Goal: Information Seeking & Learning: Learn about a topic

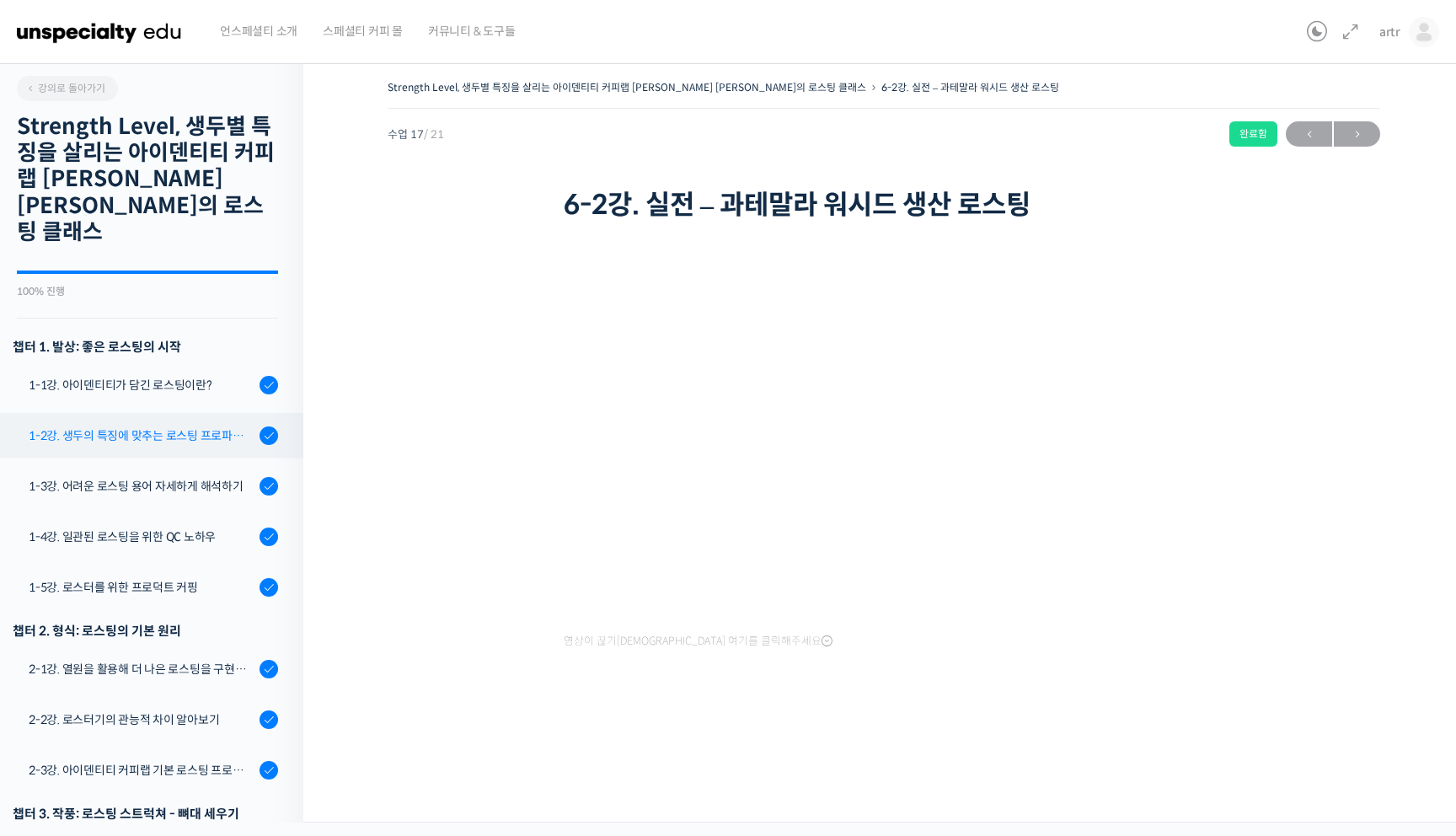
click at [124, 426] on div "1-2강. 생두의 특징에 맞추는 로스팅 프로파일 'Stength Level'" at bounding box center [141, 435] width 226 height 19
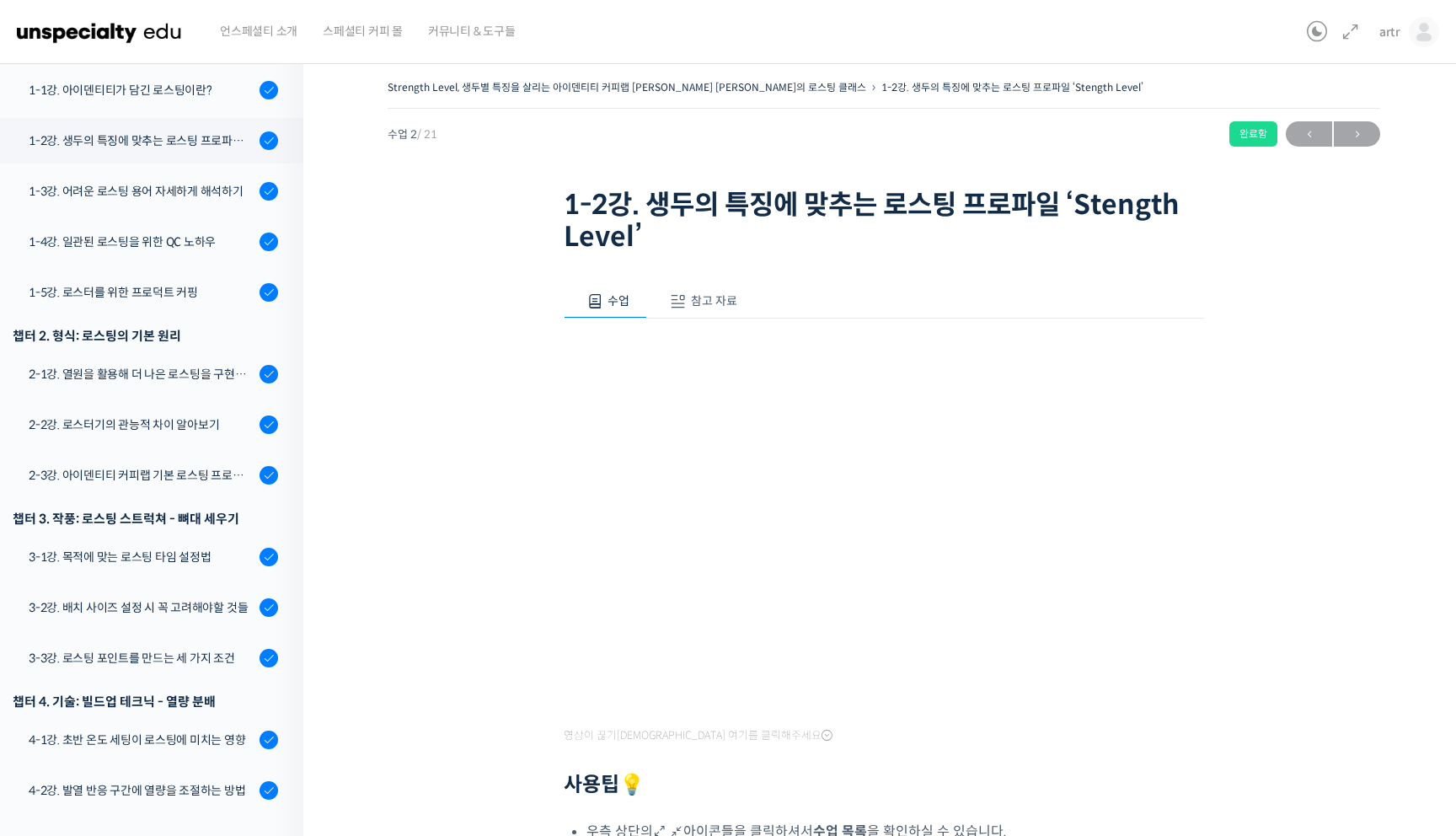
scroll to position [322, 0]
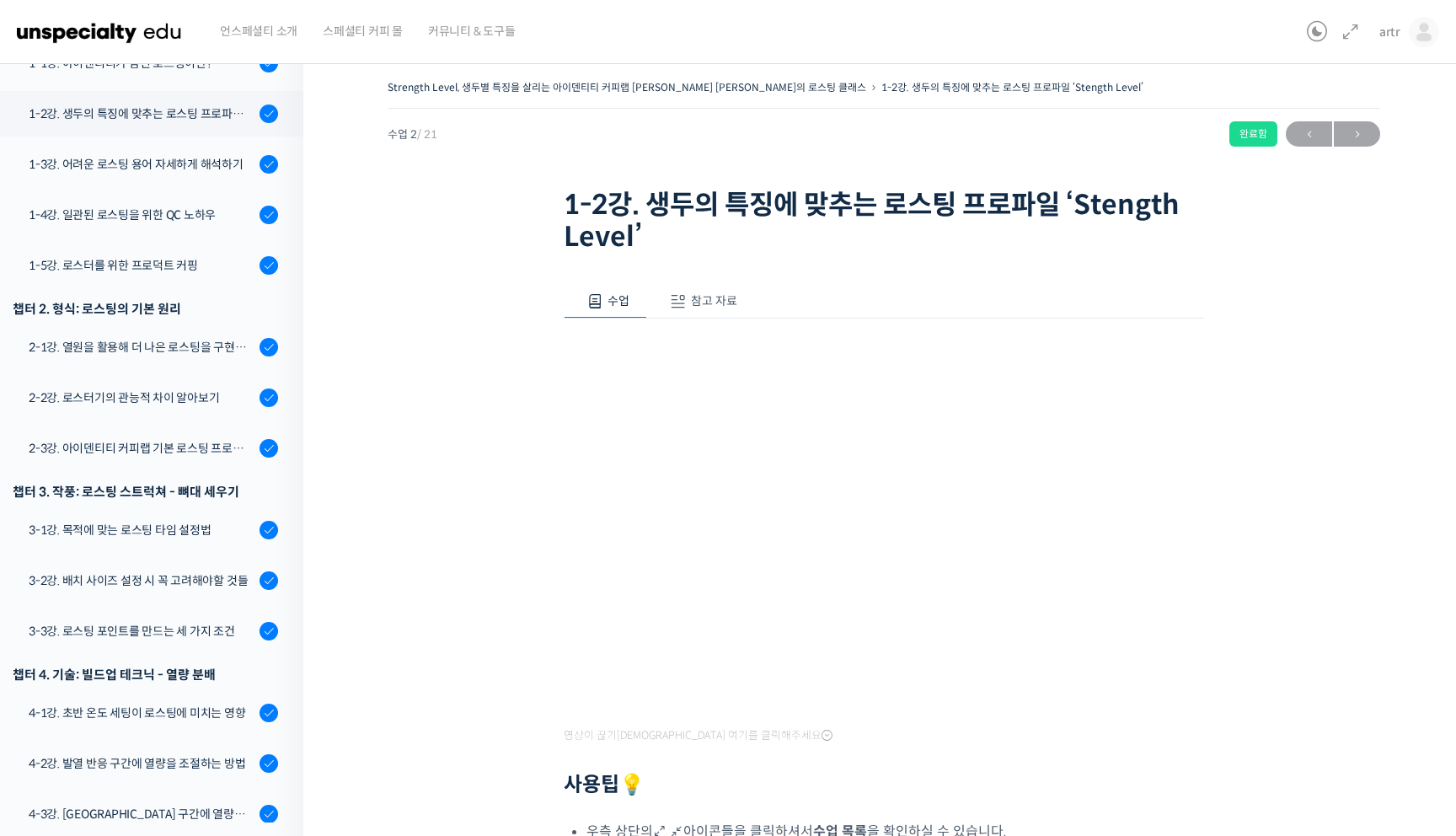
click at [723, 299] on span "참고 자료" at bounding box center [714, 300] width 46 height 15
click at [753, 353] on link "PPT 수업 자료 (클릭하시면 새 창에서 열립니다)" at bounding box center [698, 357] width 269 height 18
click at [597, 302] on span at bounding box center [594, 301] width 17 height 17
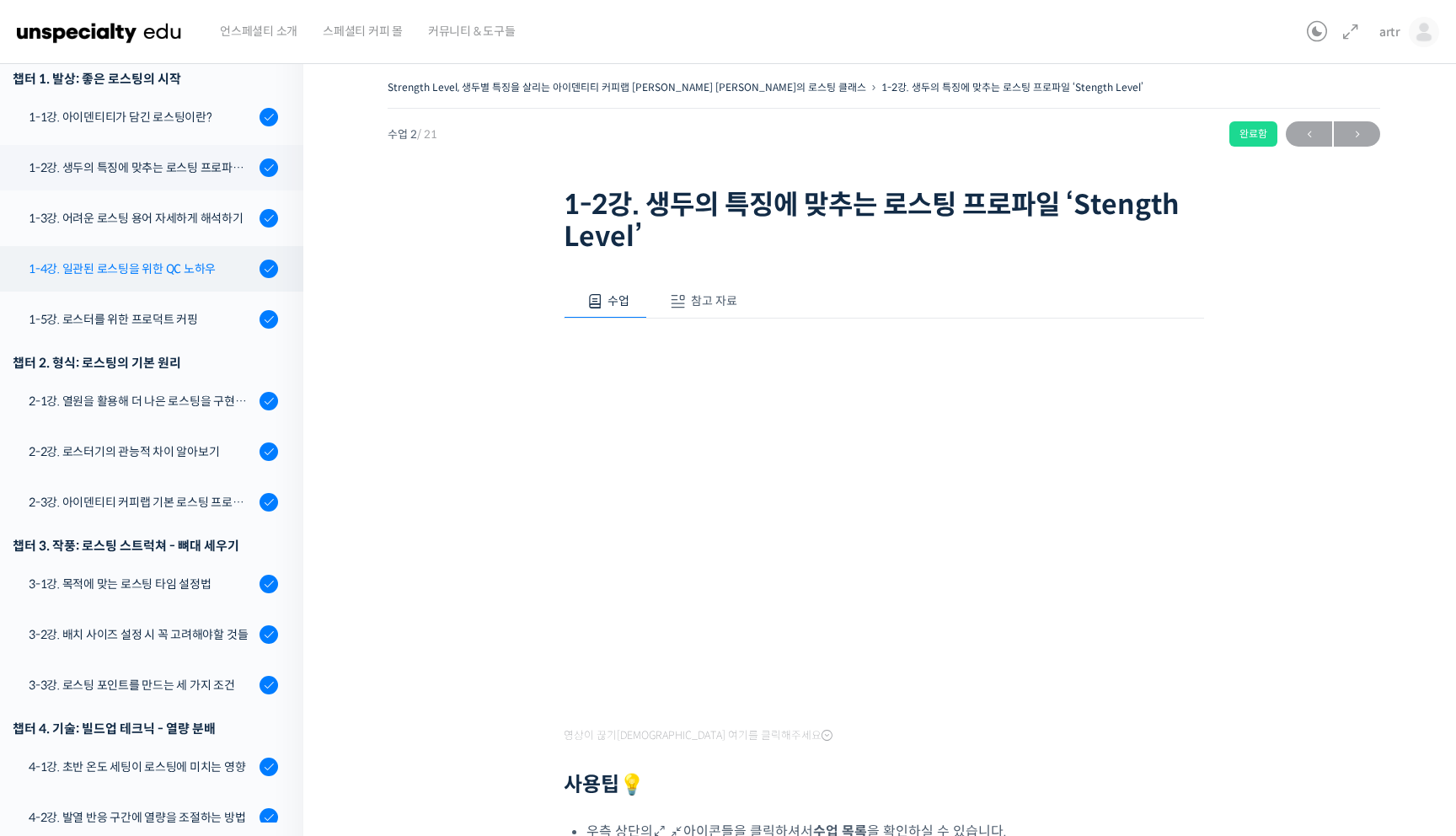
scroll to position [270, 0]
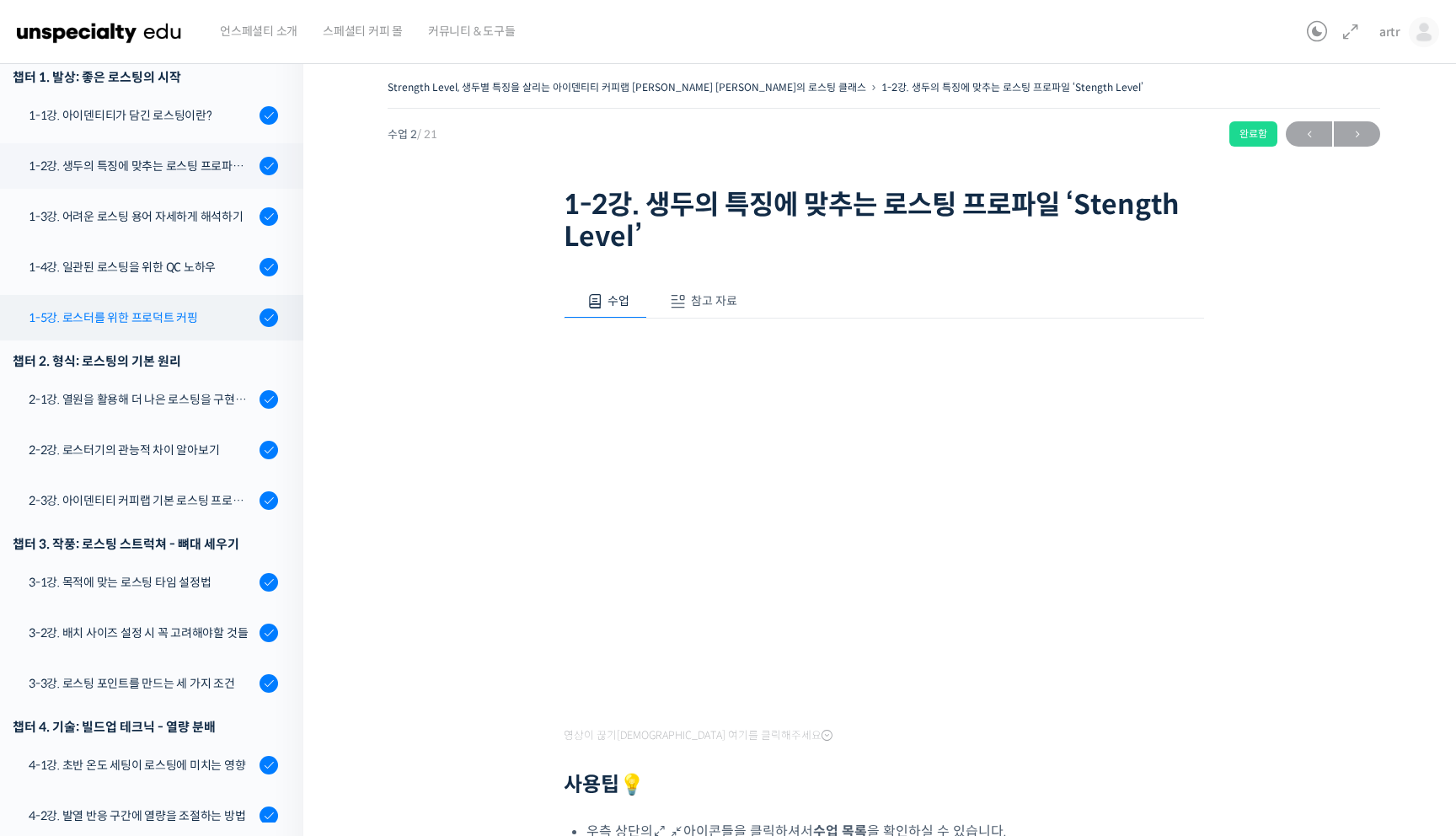
click at [185, 308] on div "1-5강. 로스터를 위한 프로덕트 커핑" at bounding box center [141, 317] width 226 height 19
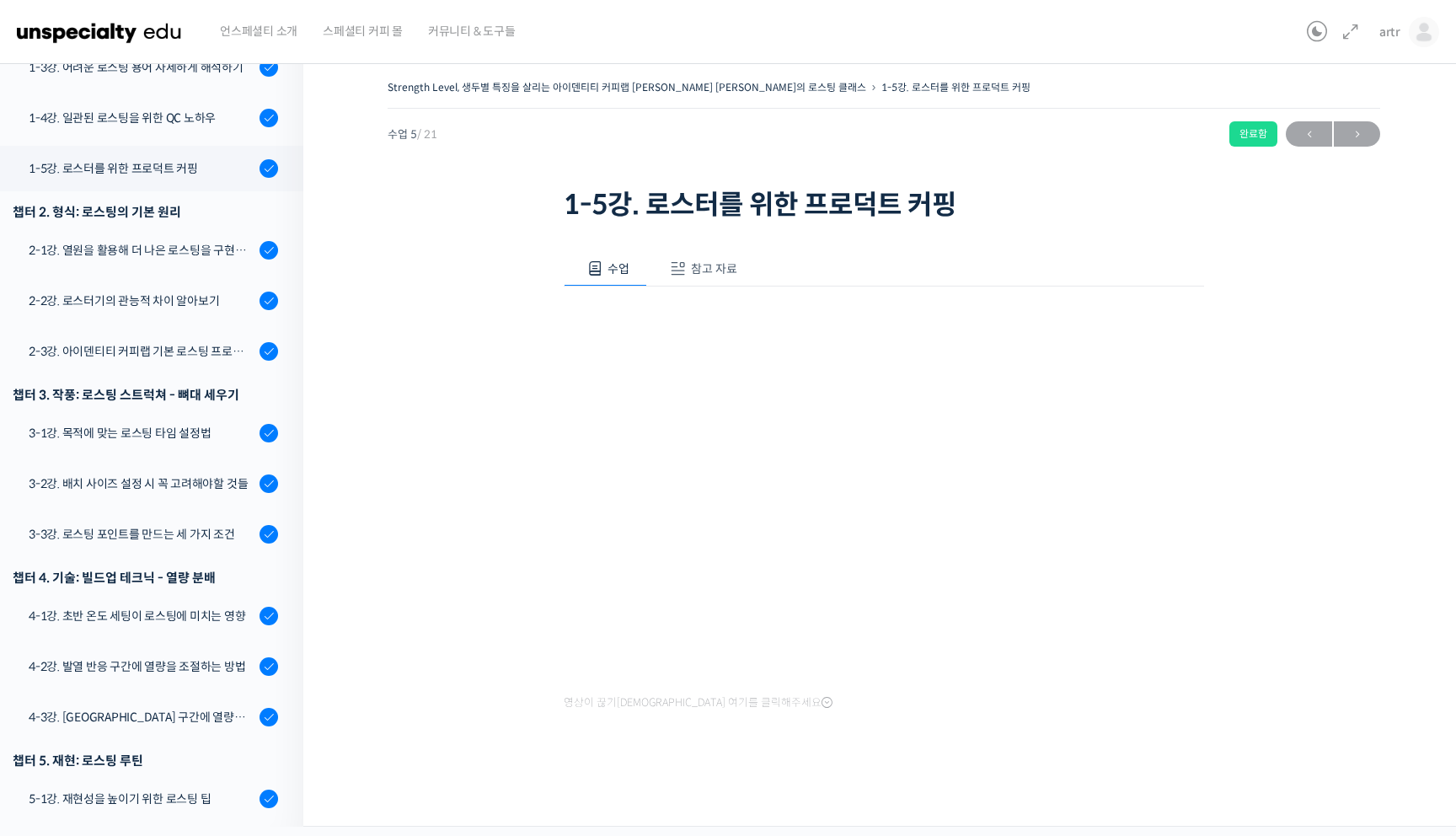
scroll to position [474, 0]
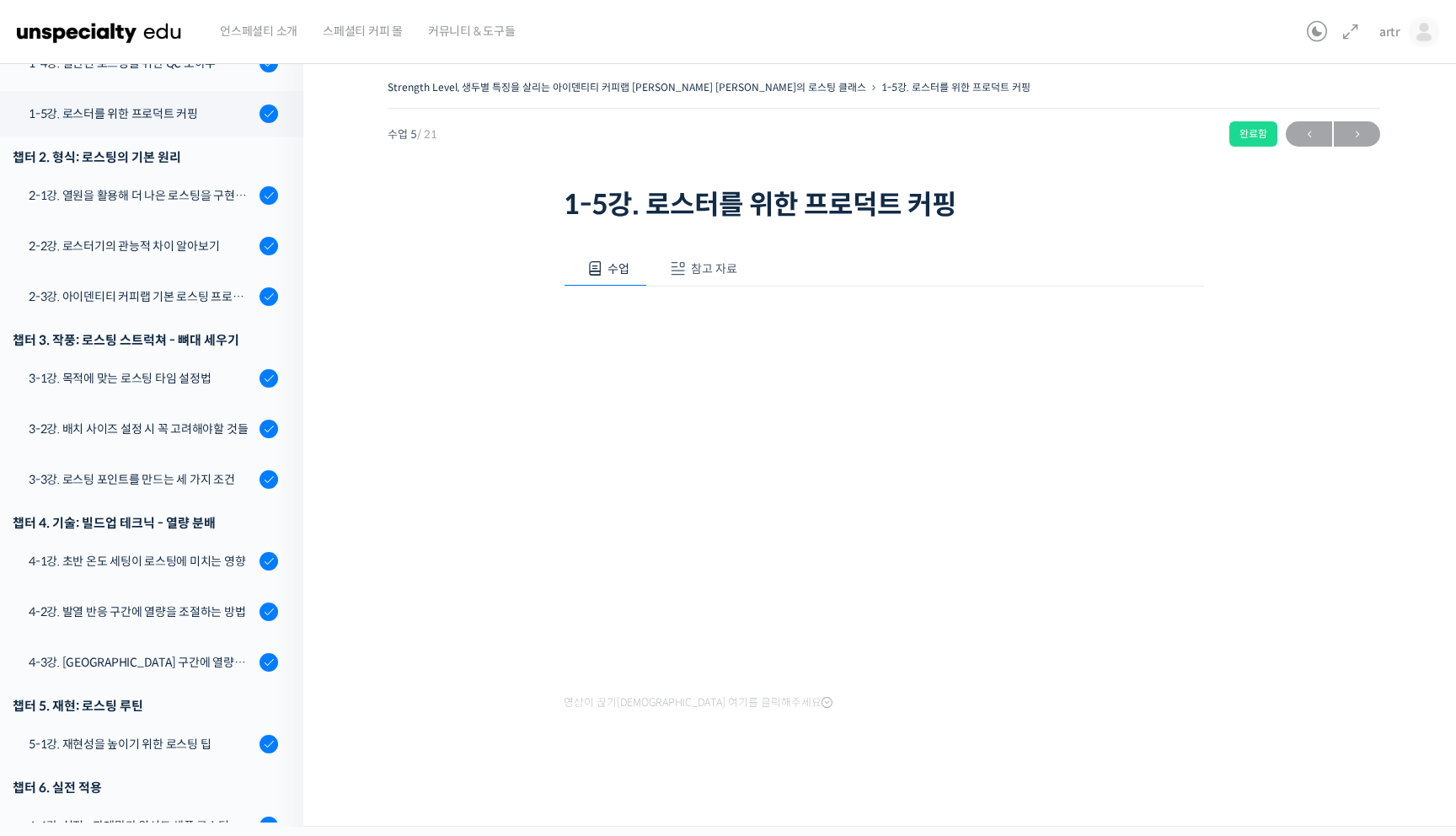
click at [714, 280] on button "참고 자료" at bounding box center [701, 269] width 108 height 36
click at [715, 320] on link "PPT 수업 자료 (클릭하시면 새 창에서 열립니다)" at bounding box center [698, 325] width 269 height 18
click at [608, 273] on span "수업" at bounding box center [619, 268] width 22 height 15
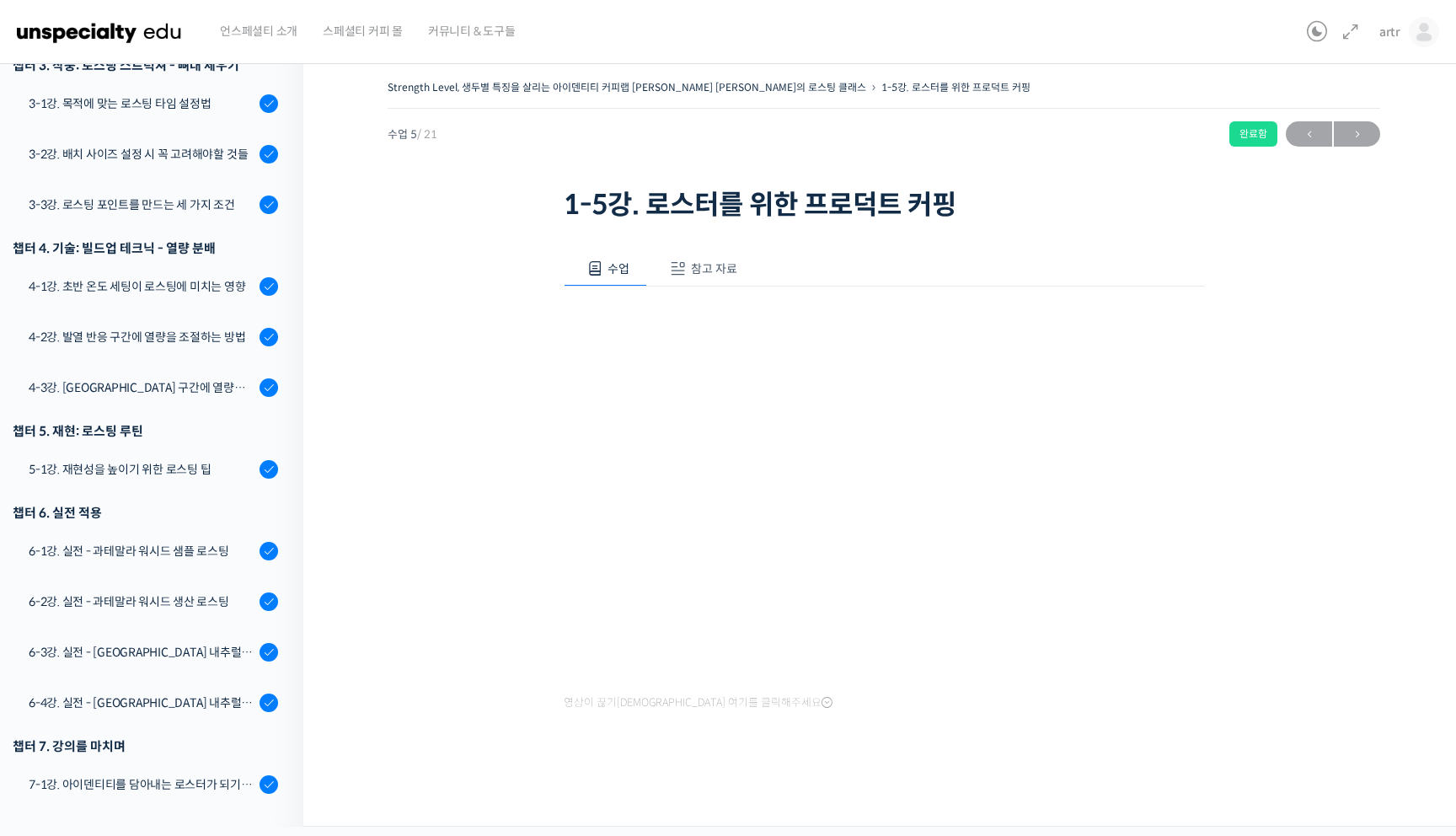
scroll to position [755, 0]
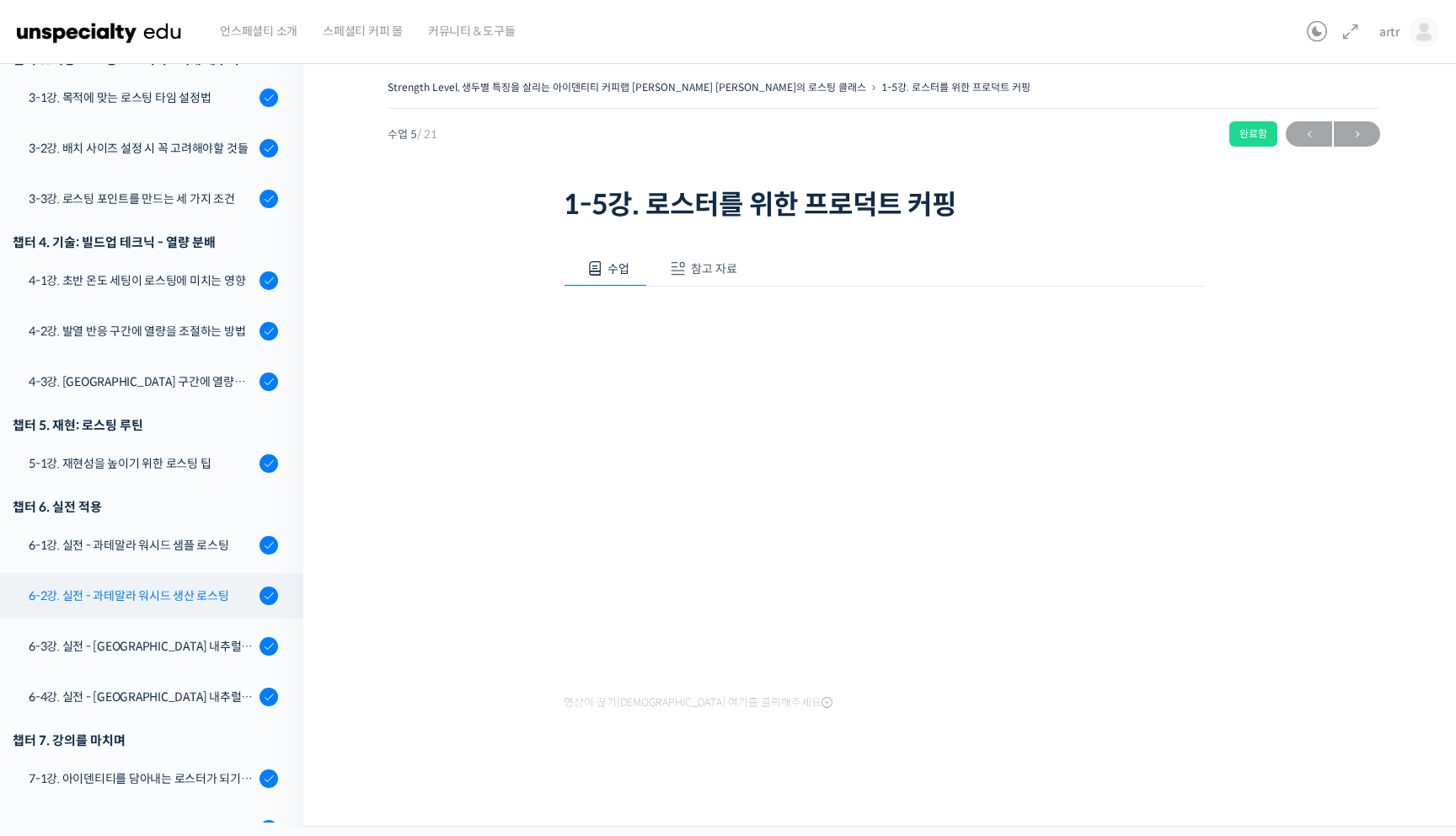
click at [179, 587] on div "6-2강. 실전 - 과테말라 워시드 생산 로스팅" at bounding box center [141, 595] width 226 height 19
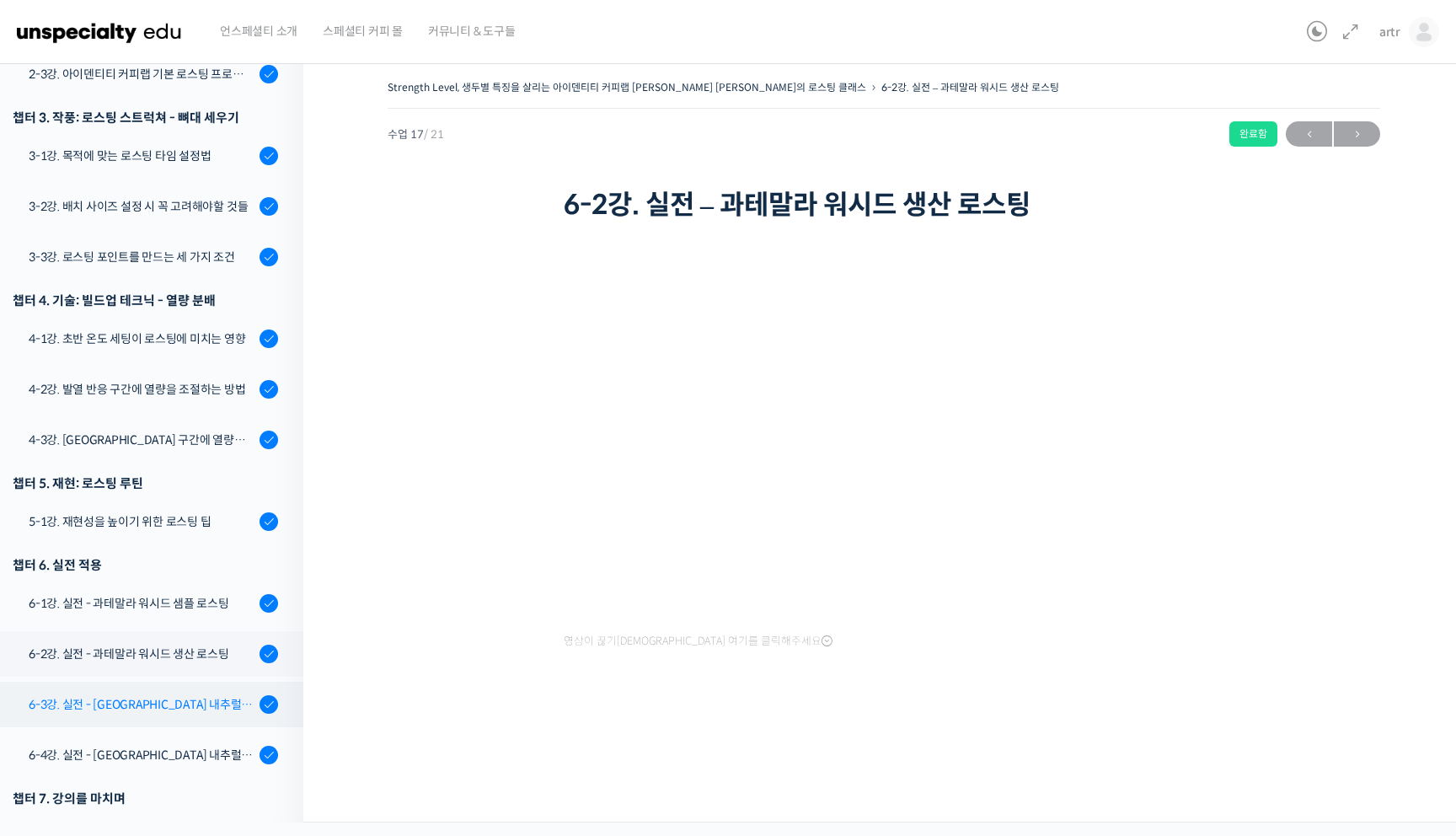
scroll to position [732, 0]
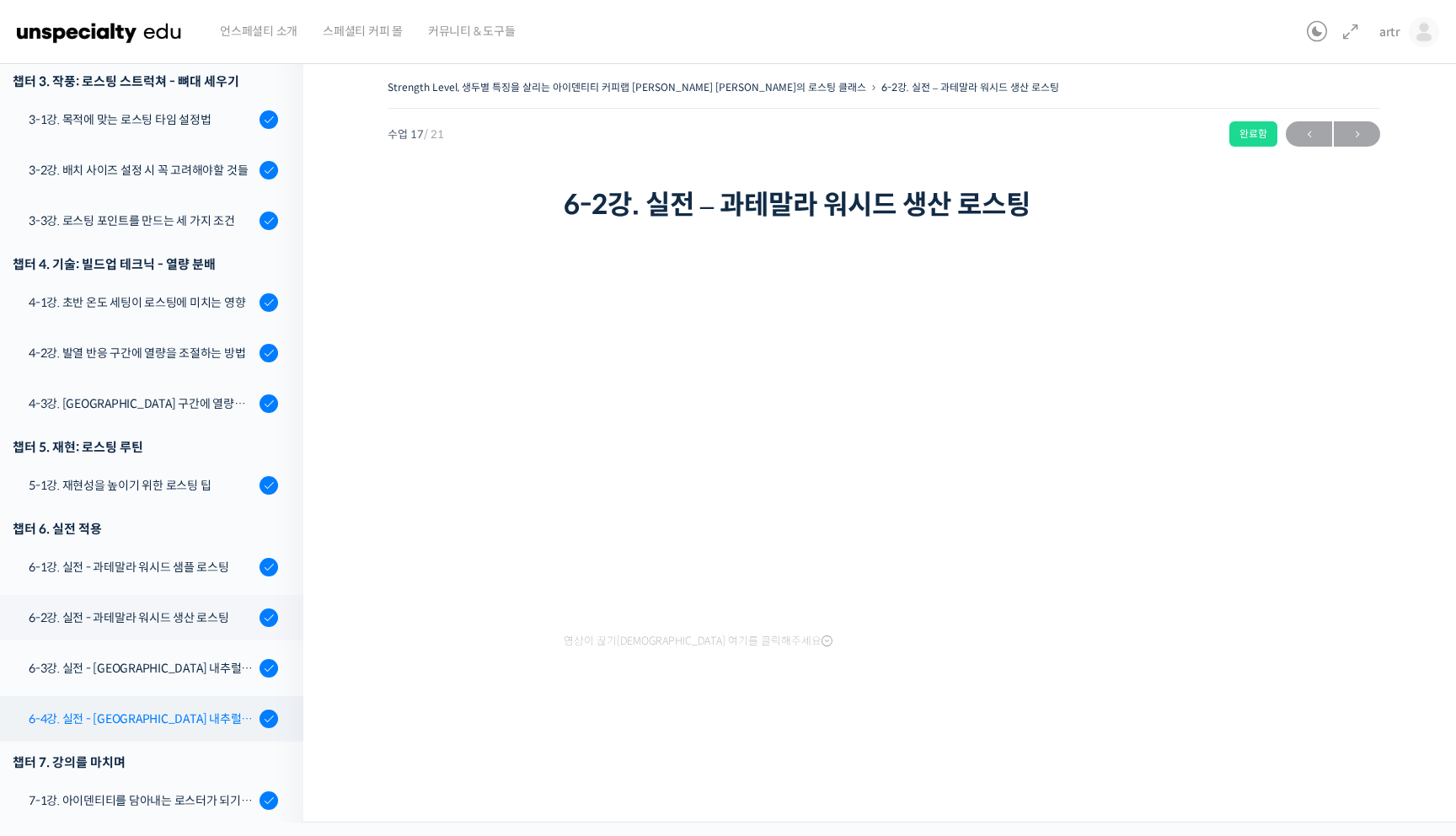
click at [169, 710] on div "6-4강. 실전 - [GEOGRAPHIC_DATA] 내추럴 생산 로스팅" at bounding box center [141, 719] width 226 height 19
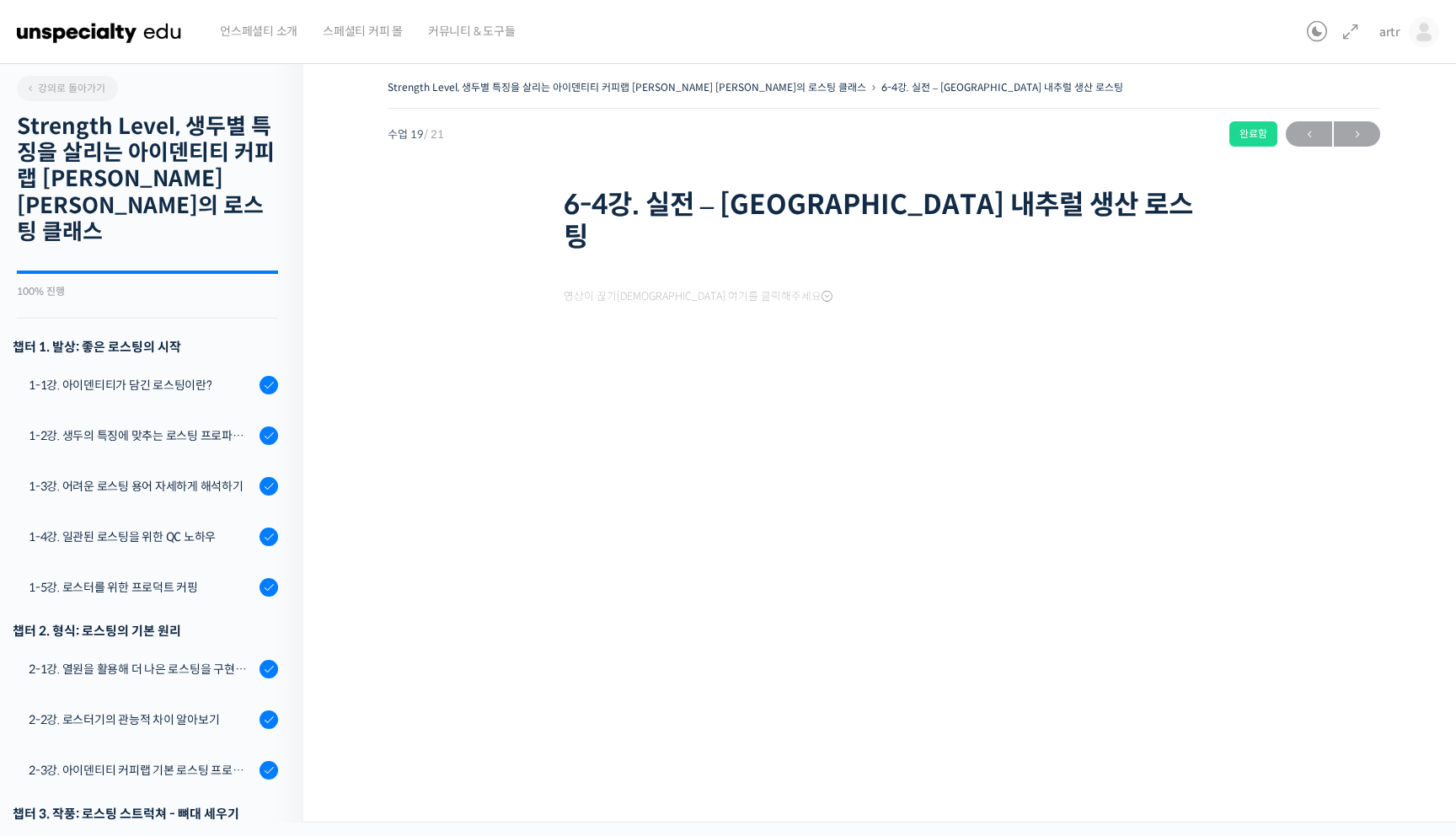
scroll to position [771, 0]
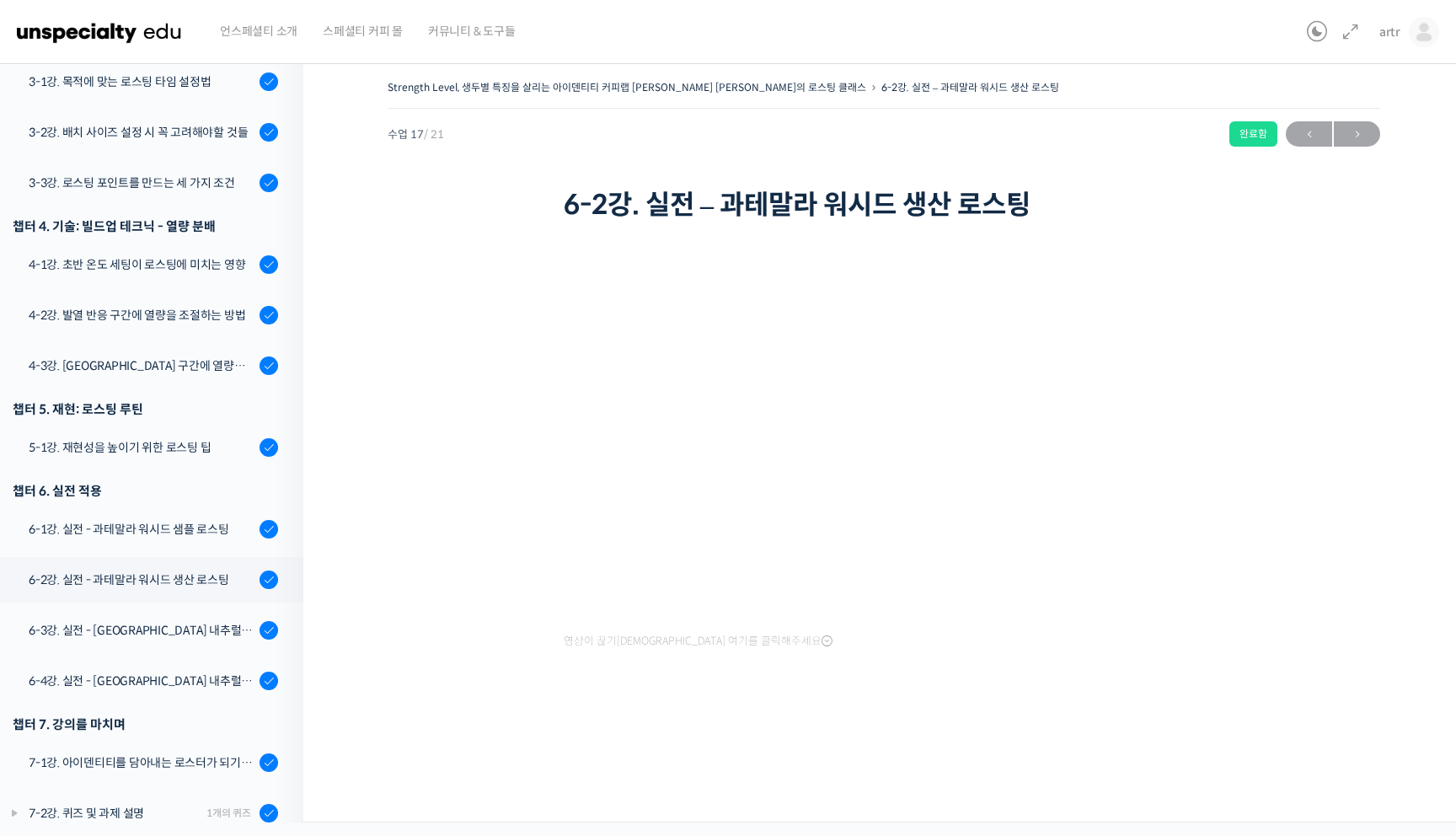
scroll to position [697, 0]
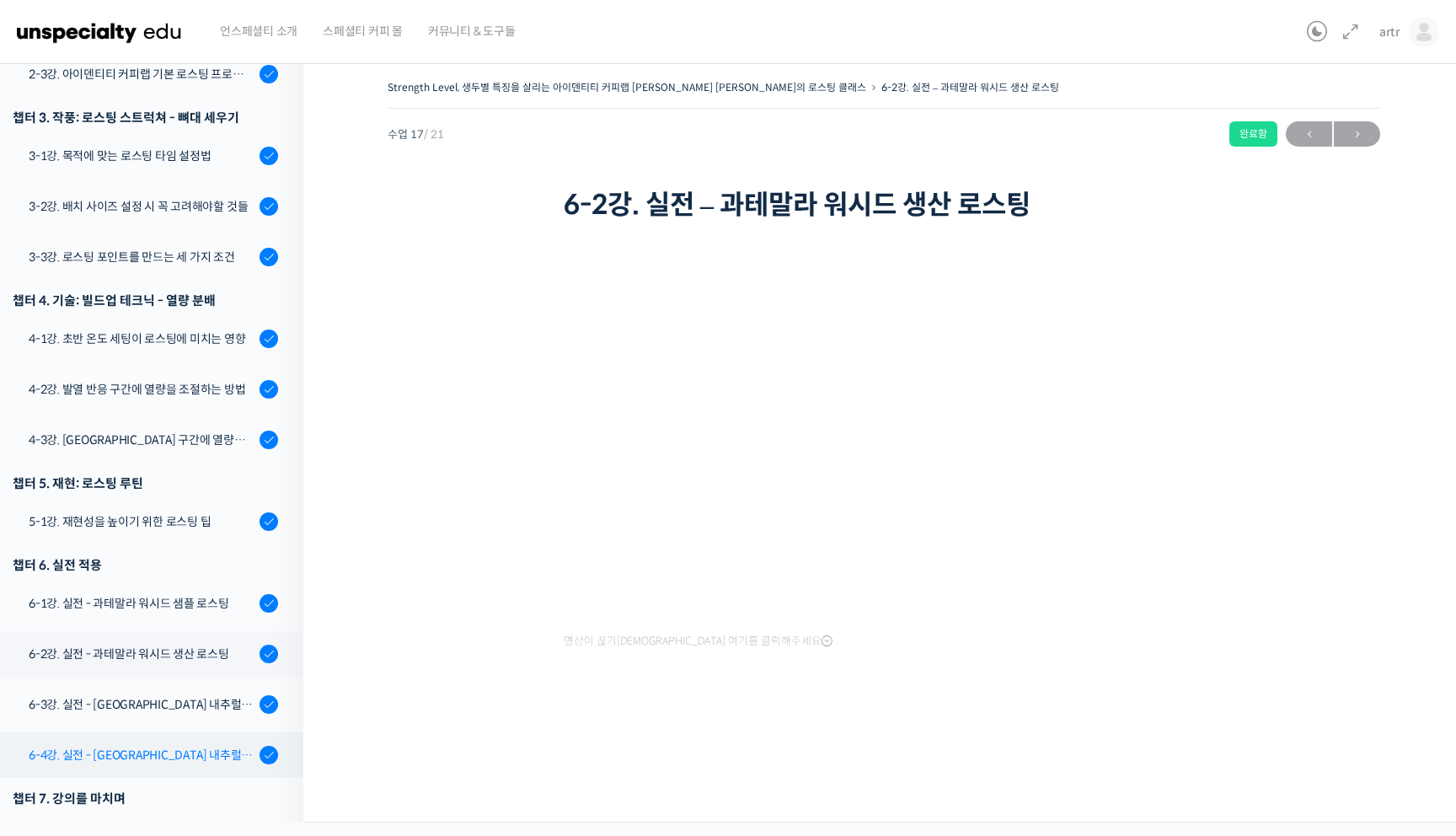
click at [183, 746] on div "6-4강. 실전 - [GEOGRAPHIC_DATA] 내추럴 생산 로스팅" at bounding box center [141, 755] width 226 height 19
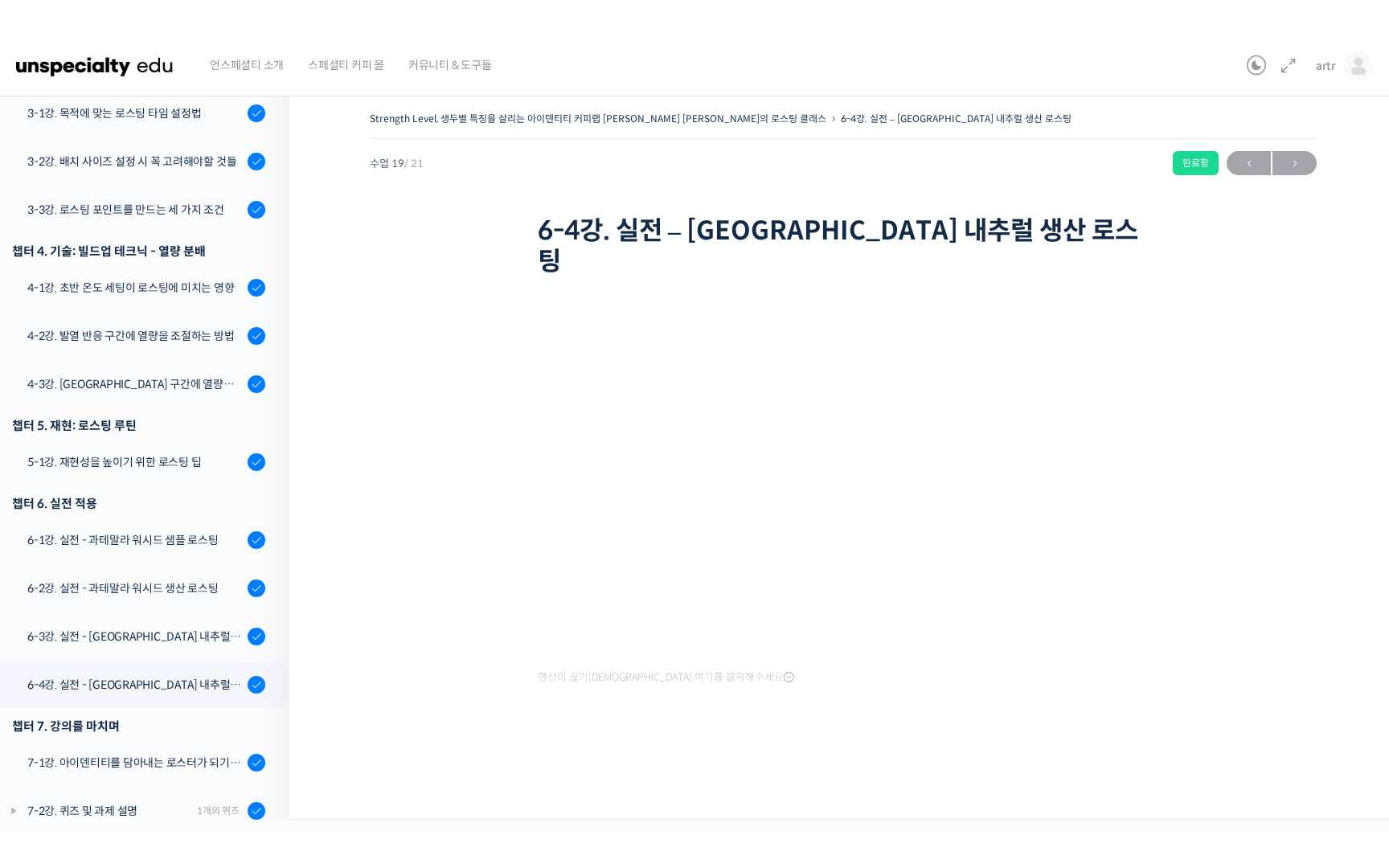
scroll to position [664, 0]
